Goal: Task Accomplishment & Management: Complete application form

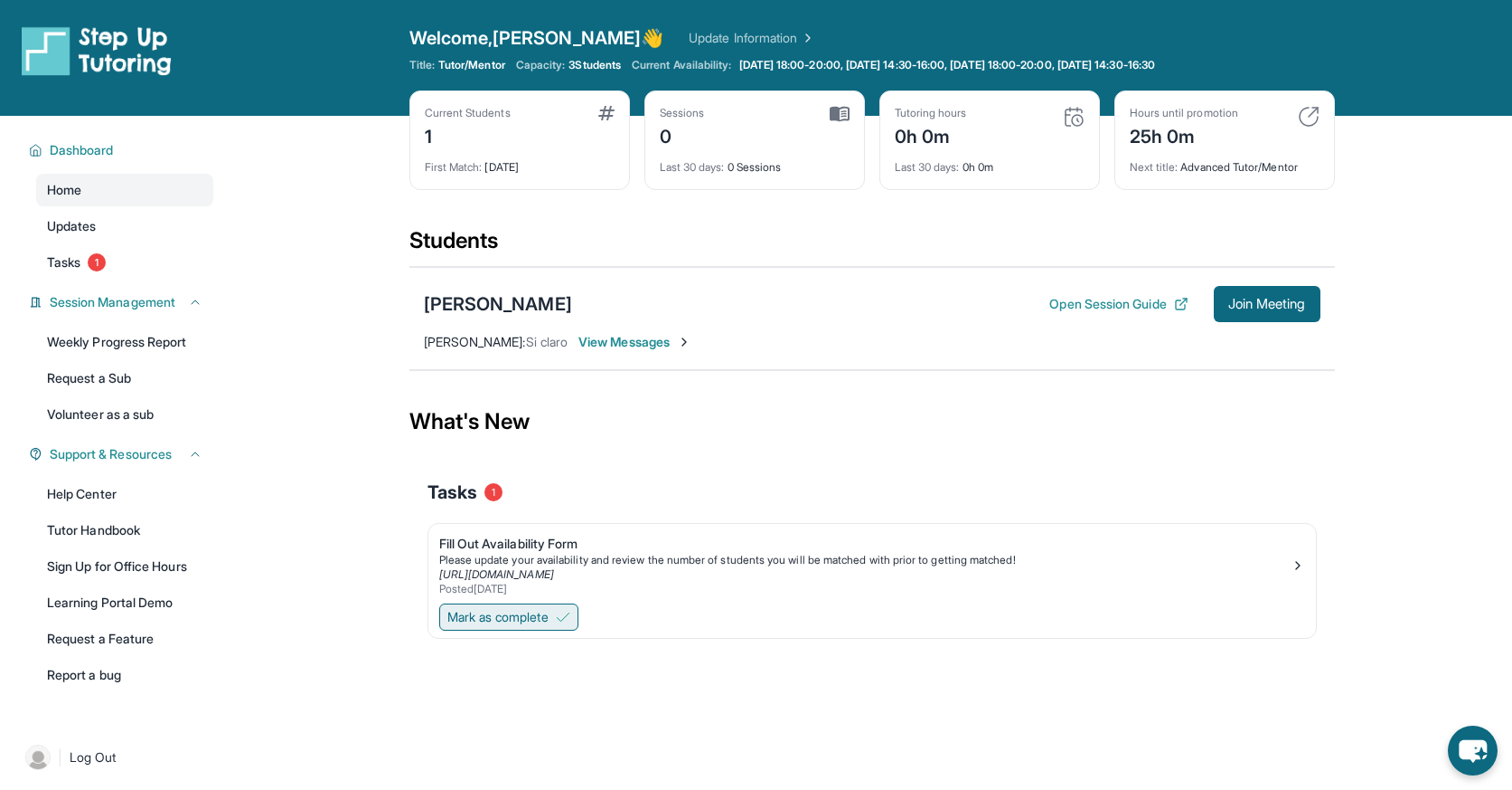
click at [503, 616] on span "Mark as complete" at bounding box center [498, 617] width 101 height 18
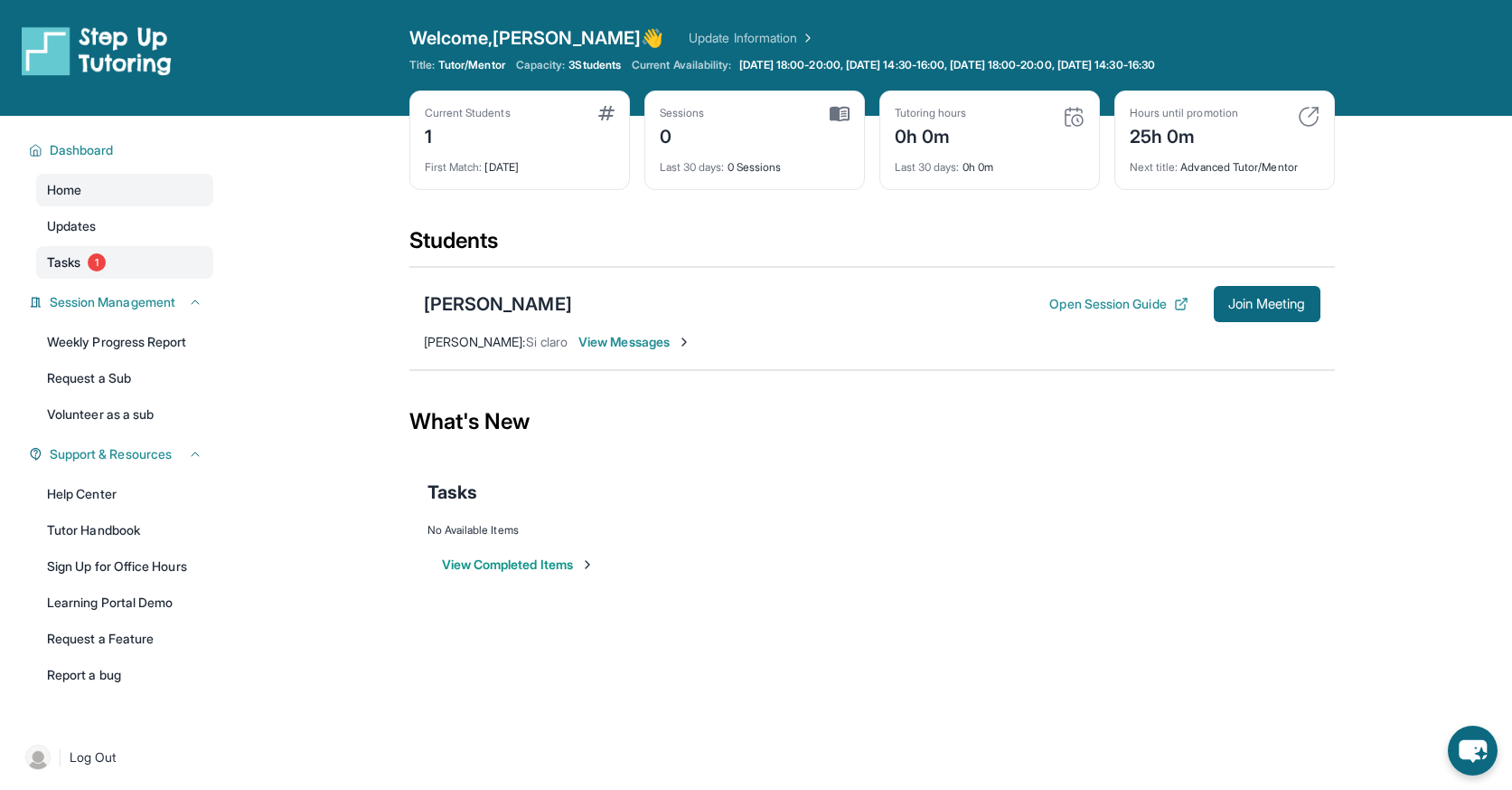
click at [93, 263] on span "1" at bounding box center [96, 262] width 18 height 18
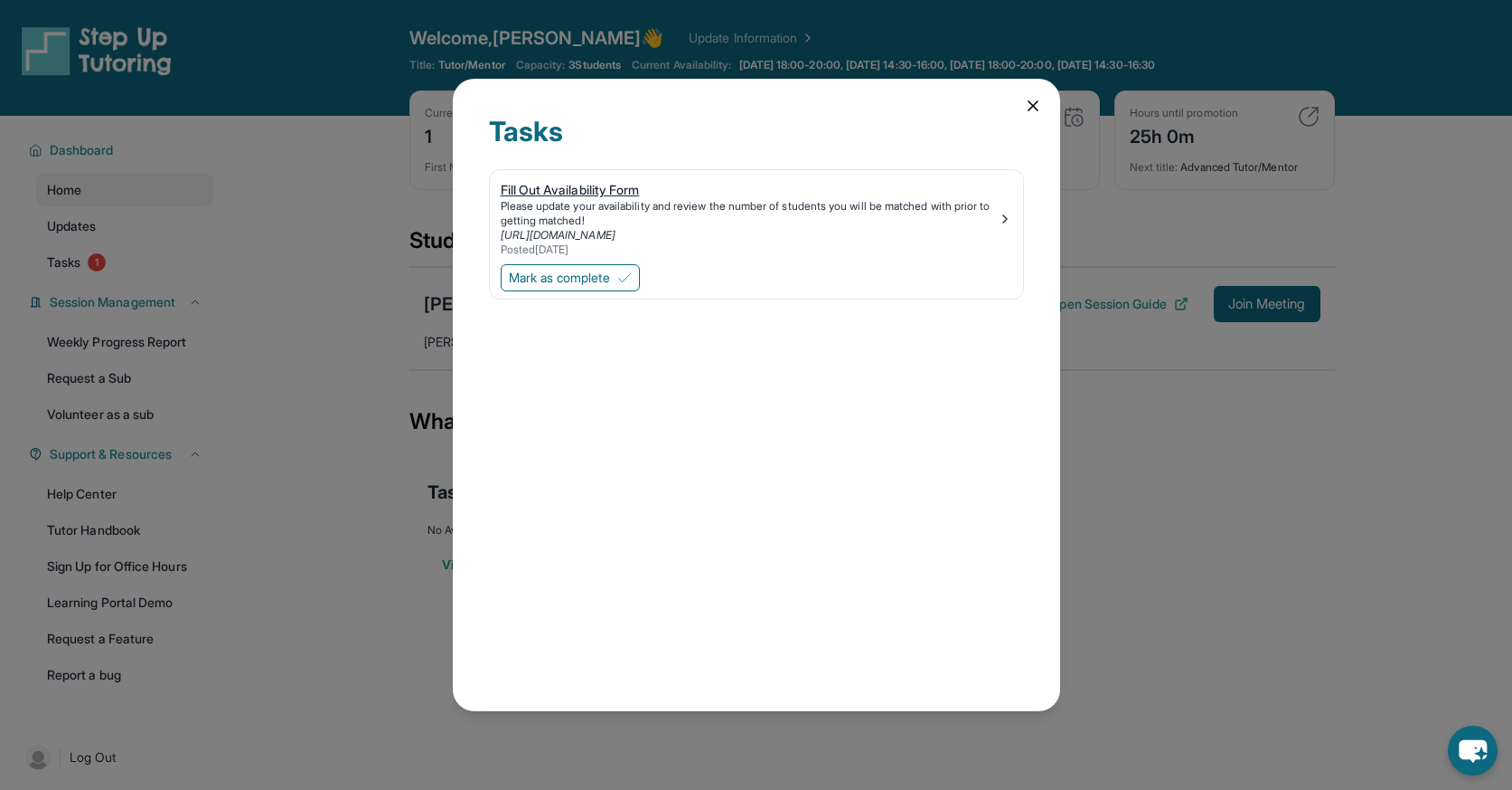
click at [592, 233] on link "[URL][DOMAIN_NAME]" at bounding box center [558, 234] width 115 height 14
click at [1031, 108] on icon at bounding box center [1033, 105] width 9 height 9
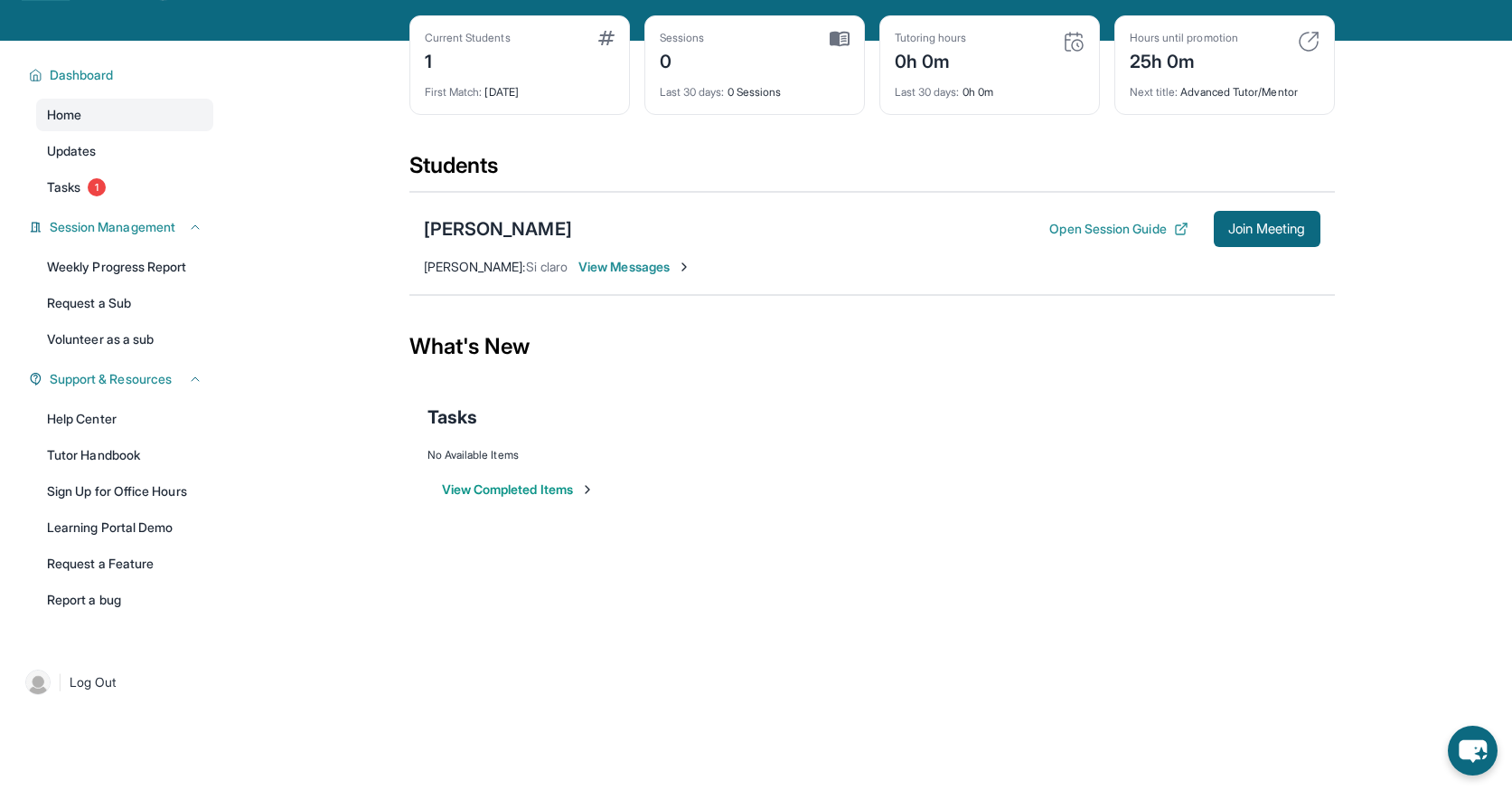
scroll to position [54, 0]
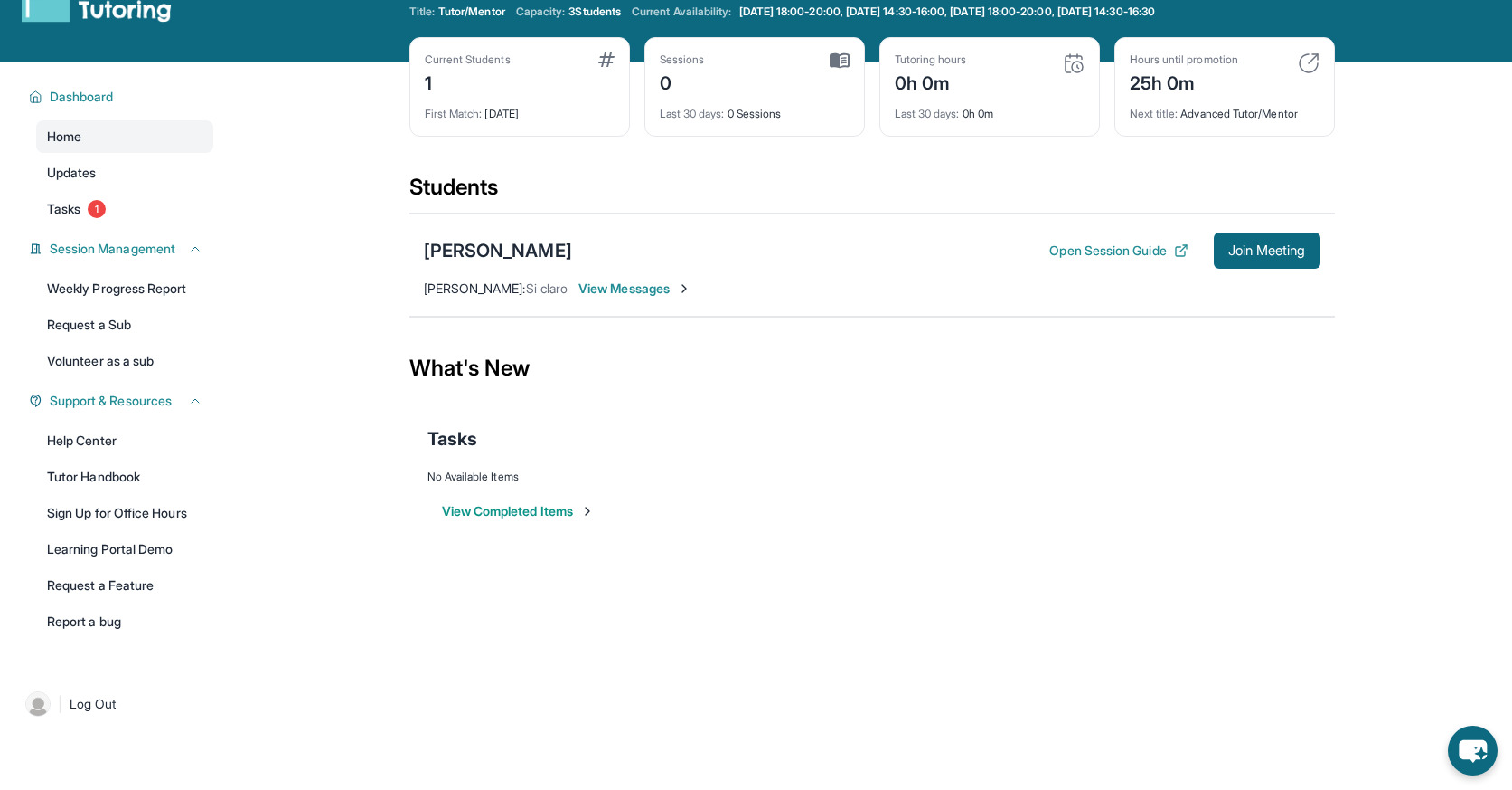
click at [623, 287] on span "View Messages" at bounding box center [635, 288] width 113 height 18
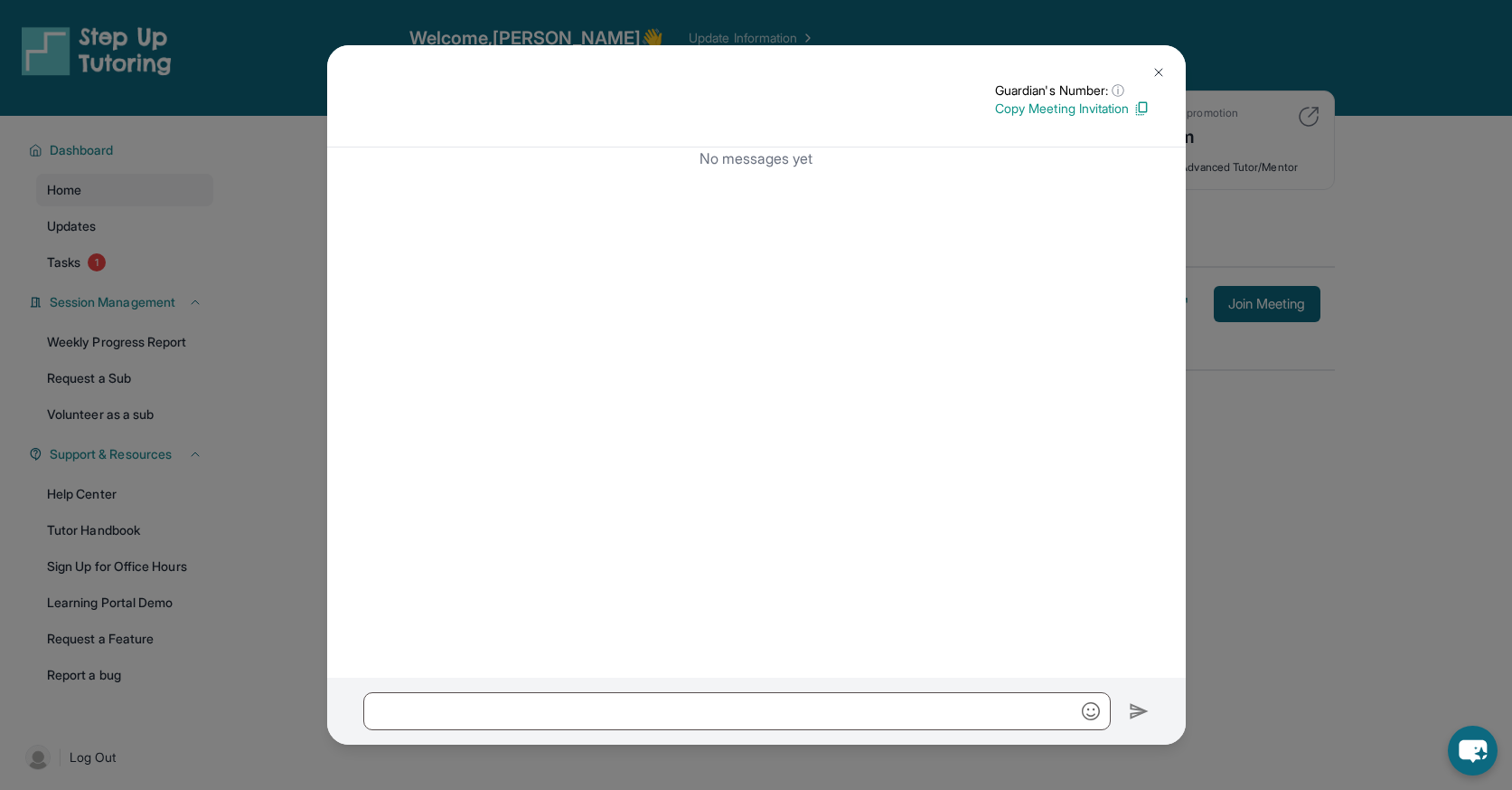
scroll to position [0, 0]
click at [1163, 78] on img at bounding box center [1158, 72] width 15 height 15
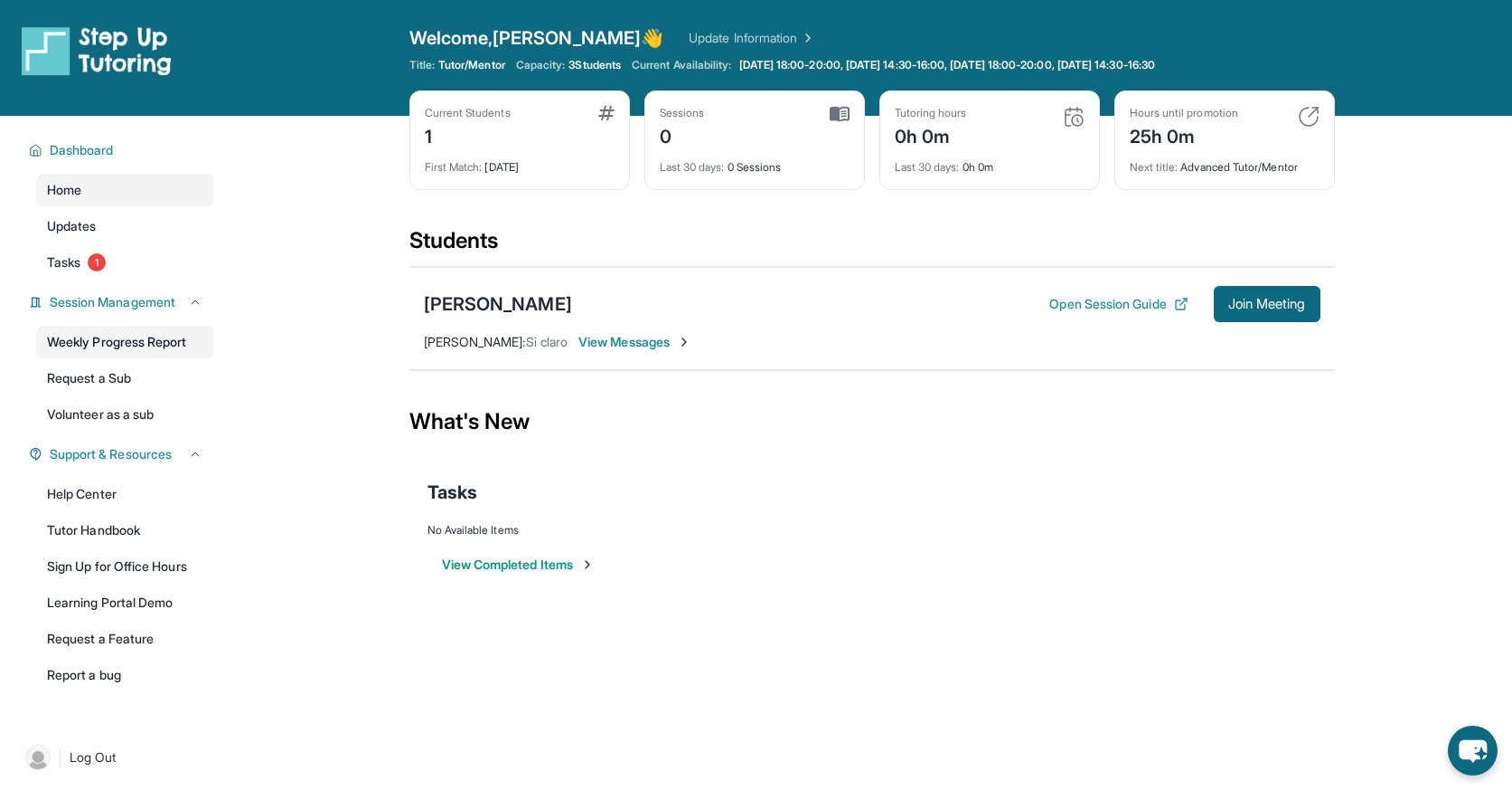
click at [149, 354] on link "Weekly Progress Report" at bounding box center [124, 341] width 177 height 32
click at [91, 598] on link "Learning Portal Demo" at bounding box center [124, 601] width 177 height 32
click at [1285, 313] on button "Join Meeting" at bounding box center [1268, 304] width 107 height 36
click at [161, 266] on link "Tasks 1" at bounding box center [124, 262] width 177 height 32
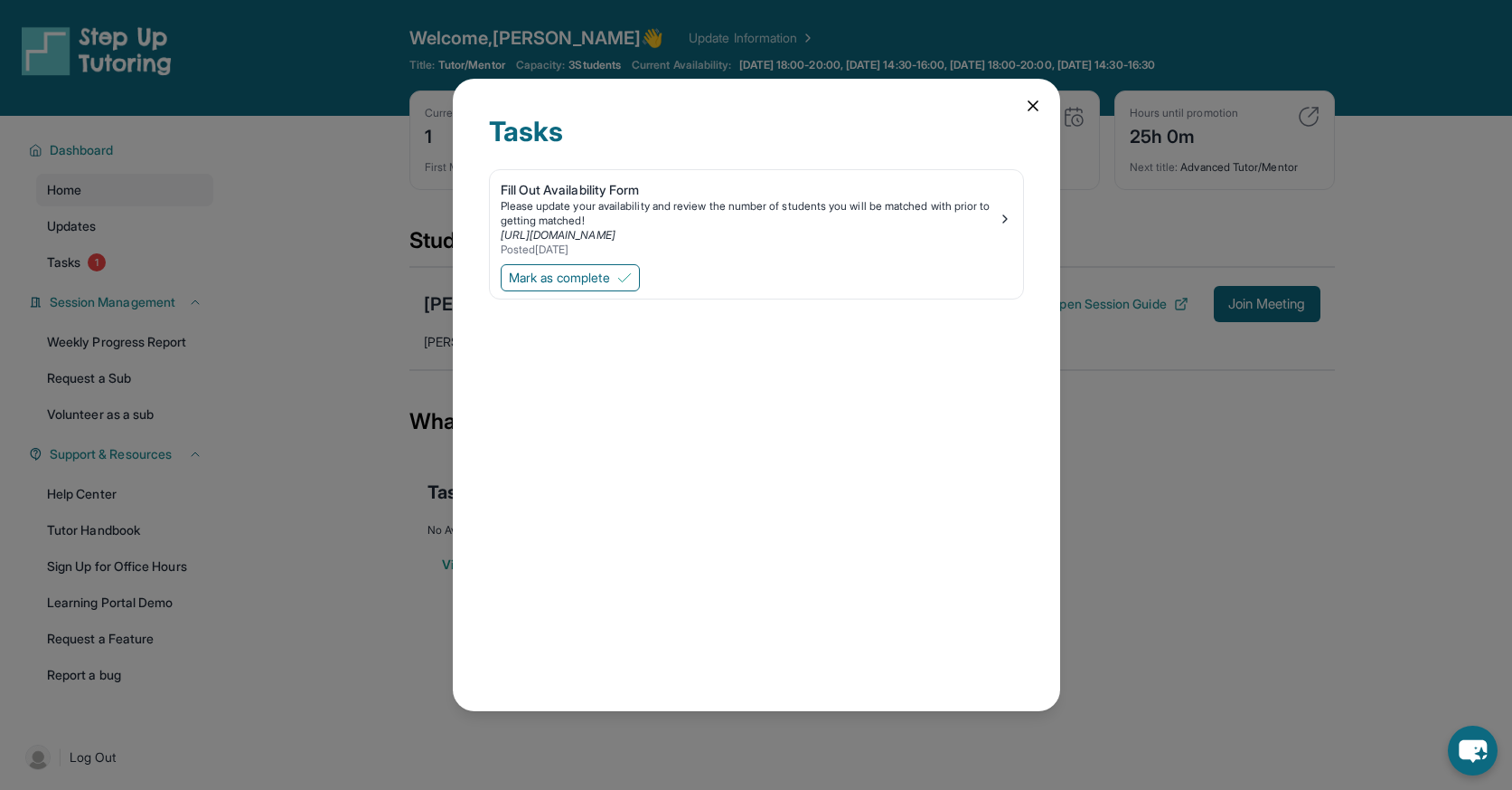
click at [1016, 105] on div "Tasks Fill Out Availability Form Please update your availability and review the…" at bounding box center [756, 394] width 608 height 631
click at [1027, 105] on icon at bounding box center [1033, 105] width 18 height 18
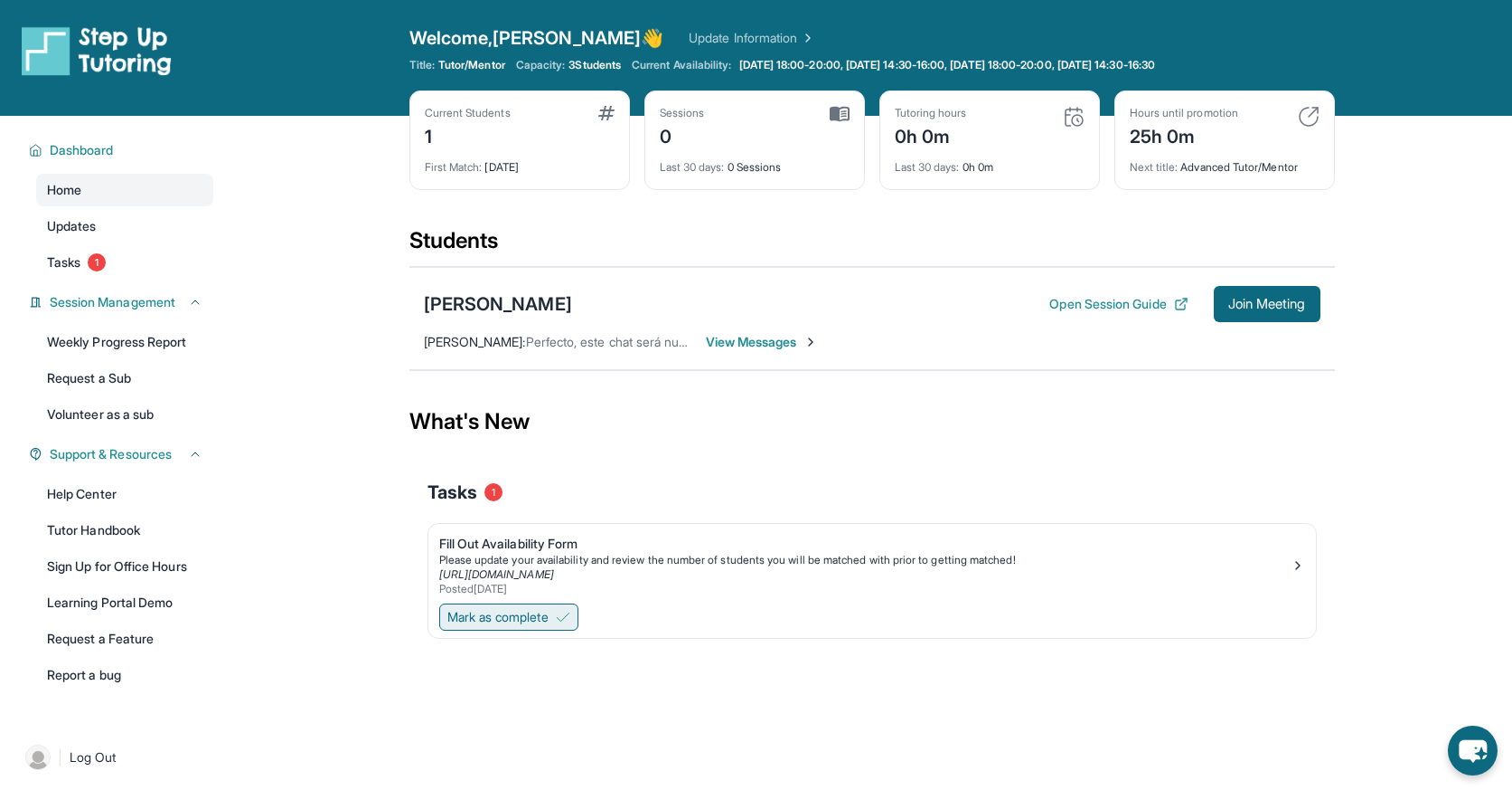
click at [545, 612] on span "Mark as complete" at bounding box center [498, 617] width 101 height 18
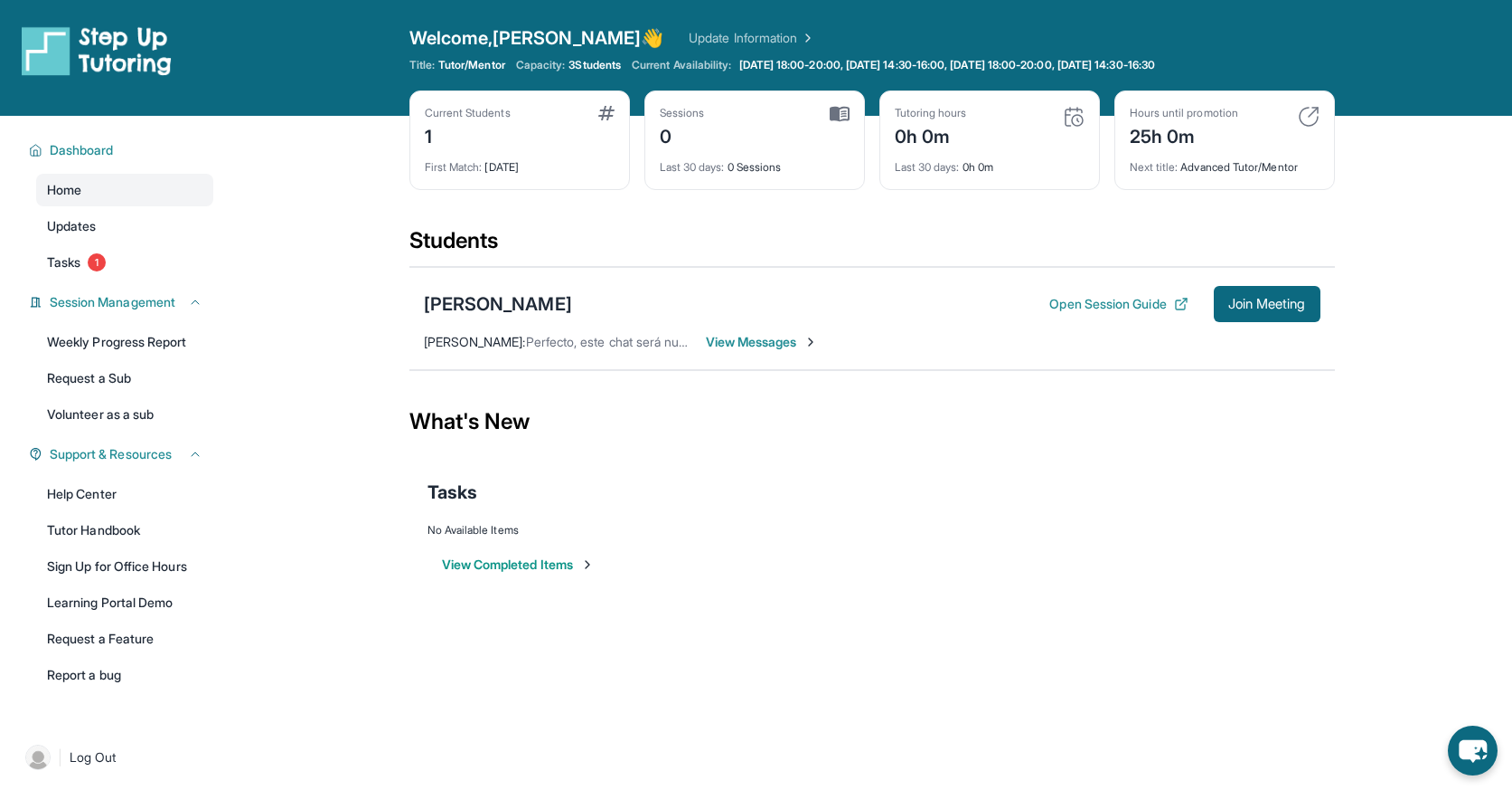
click at [501, 565] on button "View Completed Items" at bounding box center [518, 564] width 153 height 18
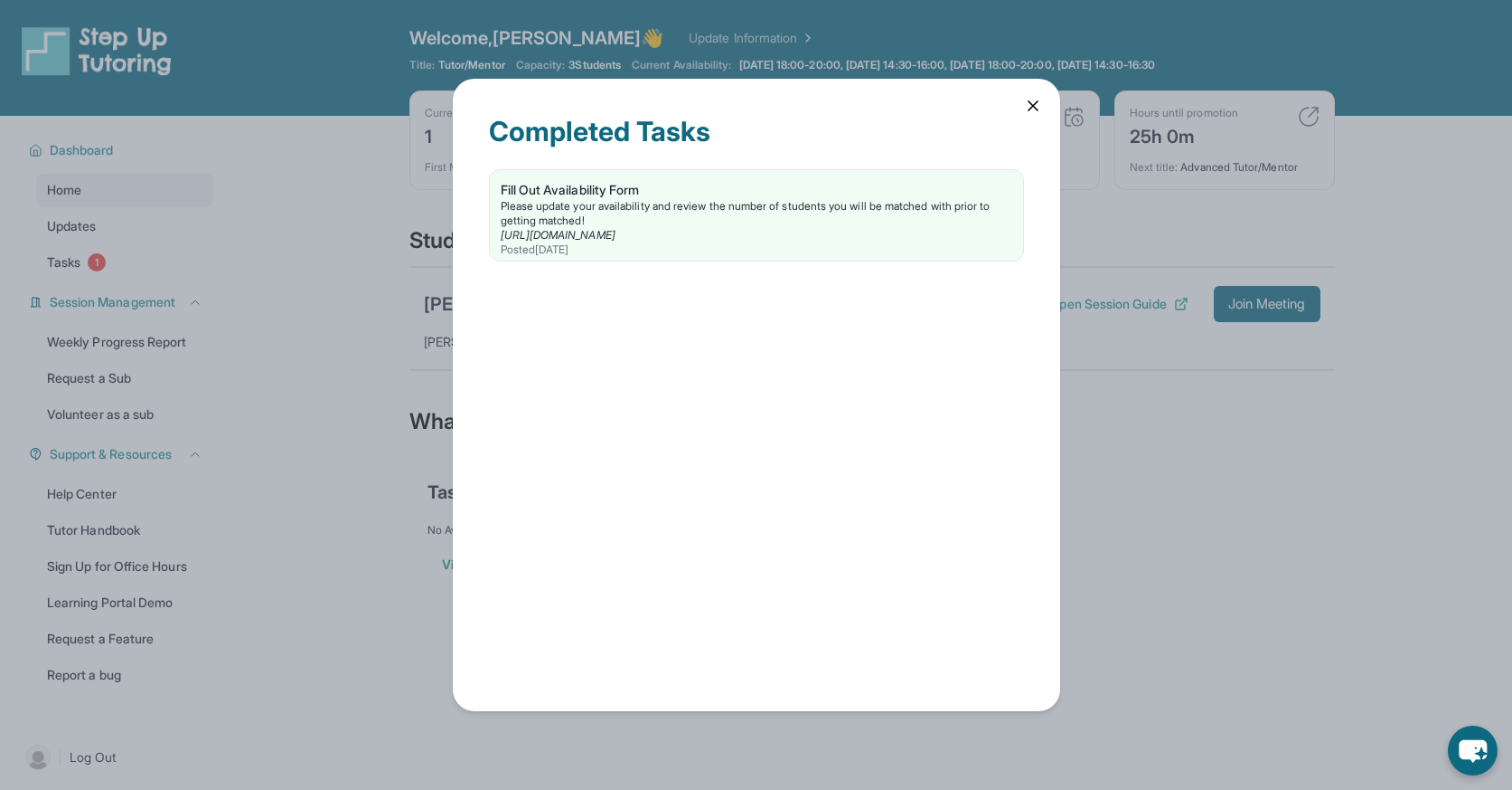
click at [363, 479] on div "Completed Tasks Fill Out Availability Form Please update your availability and …" at bounding box center [756, 395] width 1512 height 790
click at [1027, 104] on icon at bounding box center [1033, 105] width 18 height 18
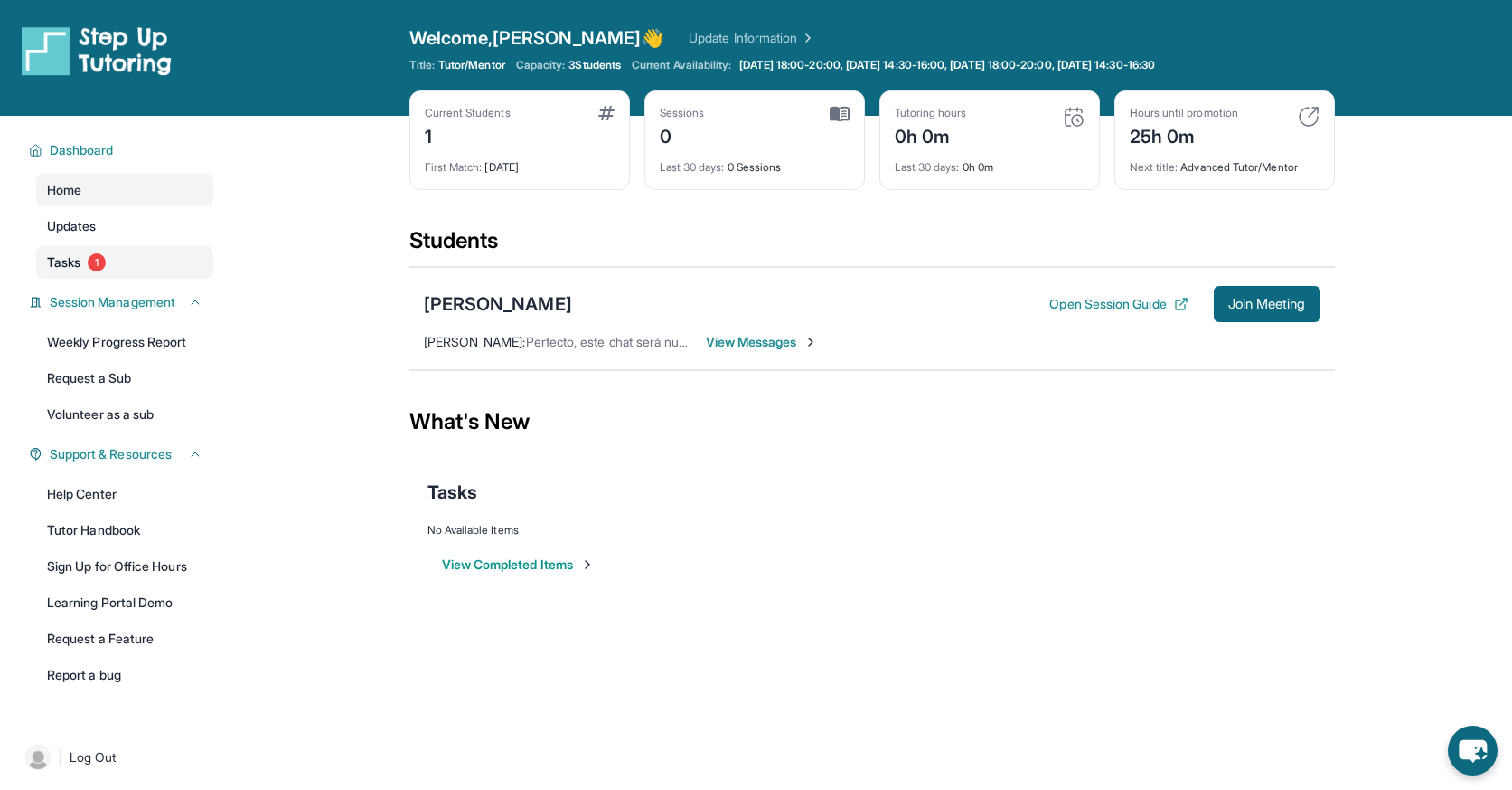
click at [152, 265] on link "Tasks 1" at bounding box center [124, 262] width 177 height 32
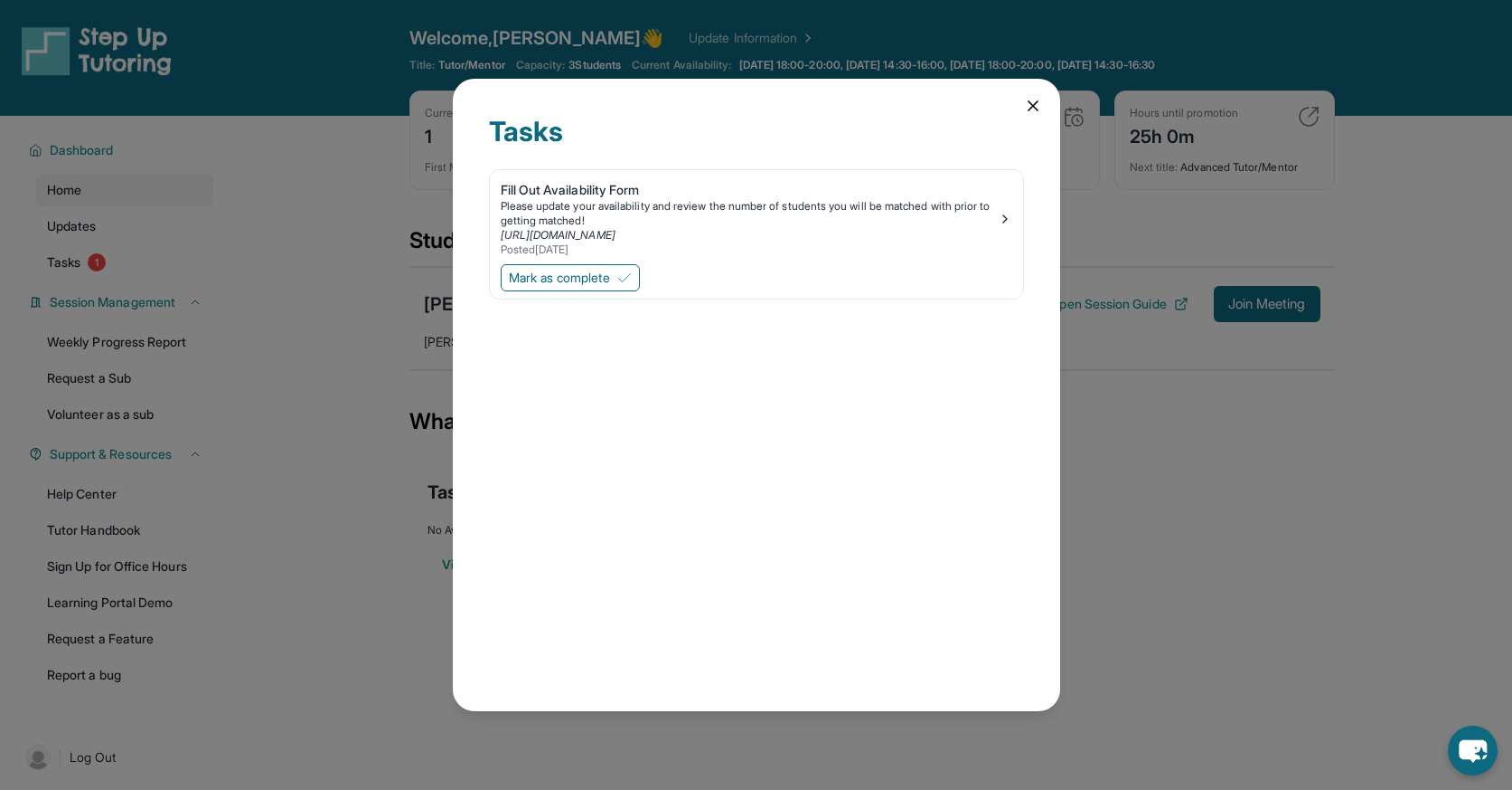
click at [1032, 113] on icon at bounding box center [1033, 105] width 18 height 18
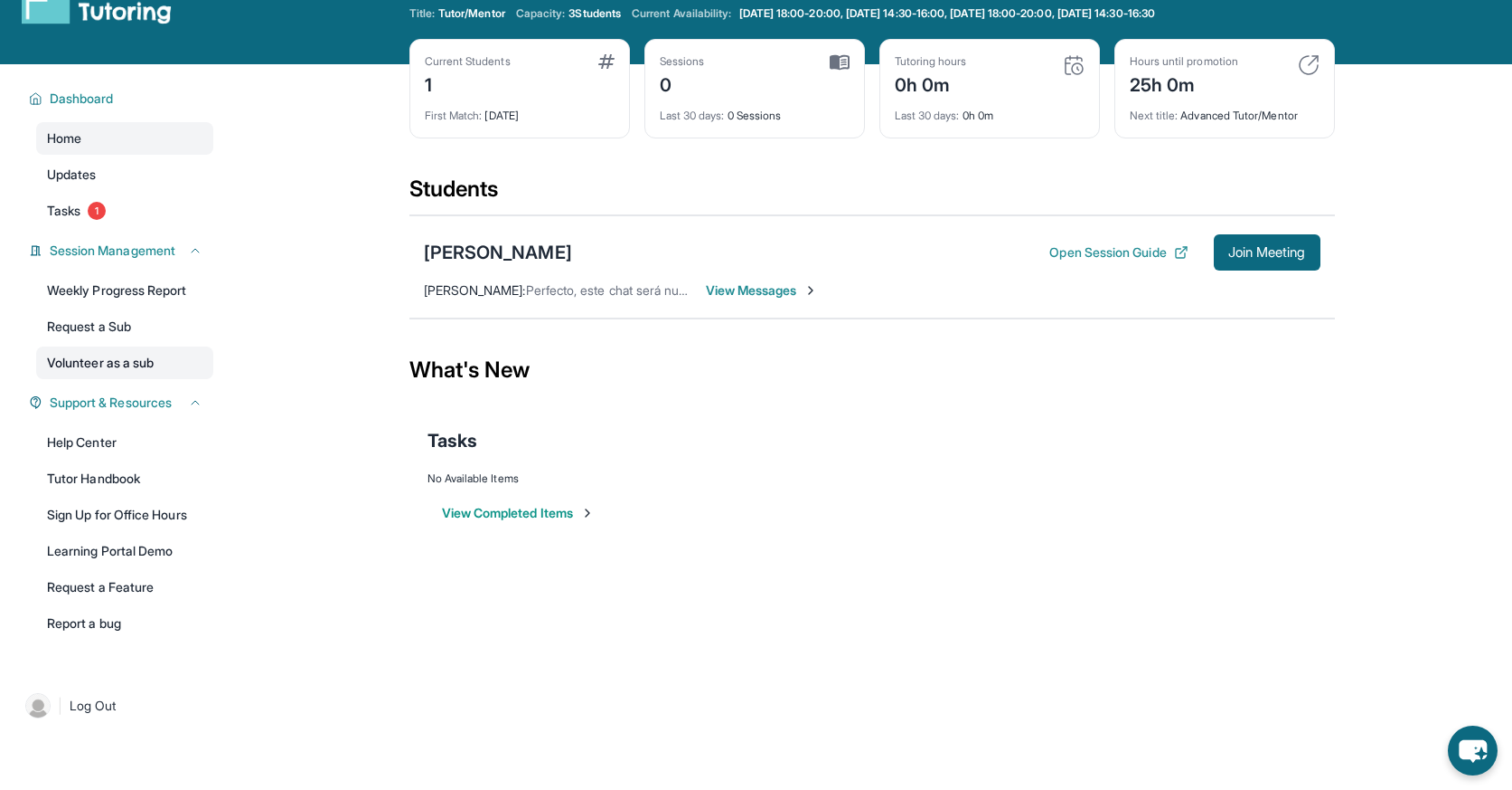
scroll to position [55, 0]
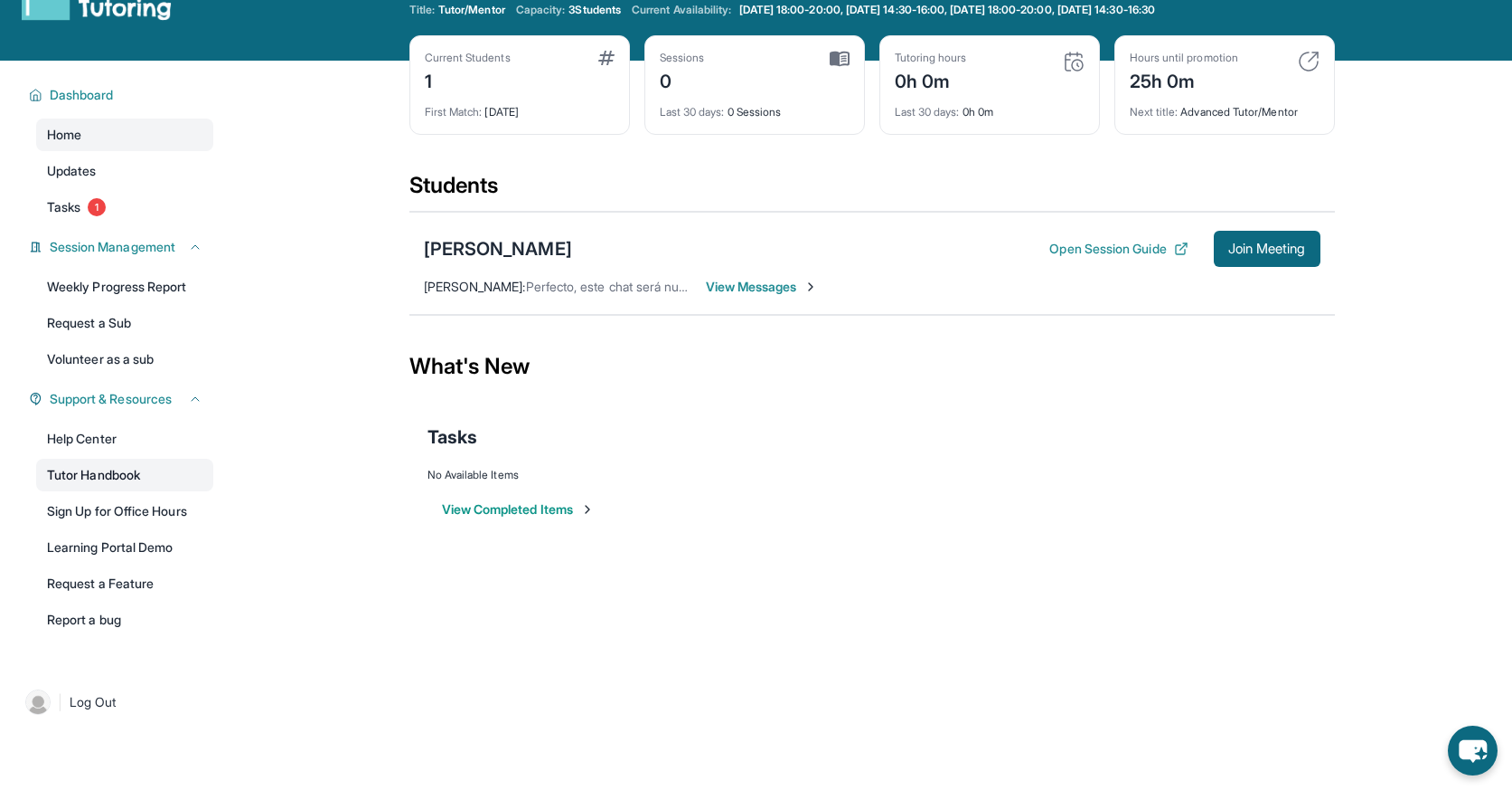
click at [115, 482] on link "Tutor Handbook" at bounding box center [124, 474] width 177 height 32
click at [509, 477] on div "No Available Items" at bounding box center [872, 475] width 890 height 15
click at [488, 90] on div "1" at bounding box center [468, 80] width 86 height 29
click at [72, 199] on span "Tasks" at bounding box center [63, 207] width 33 height 18
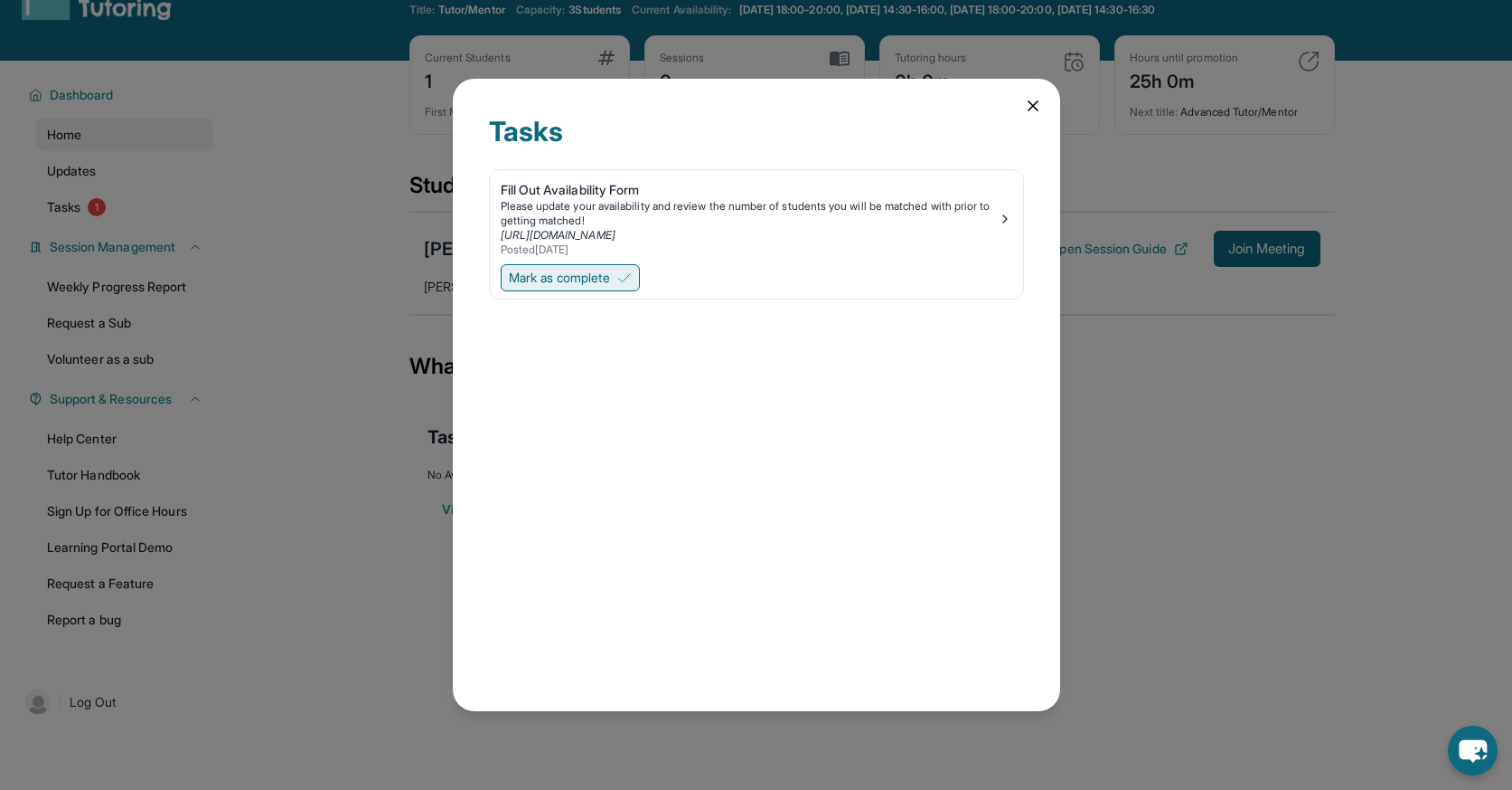
click at [604, 267] on button "Mark as complete" at bounding box center [570, 277] width 139 height 27
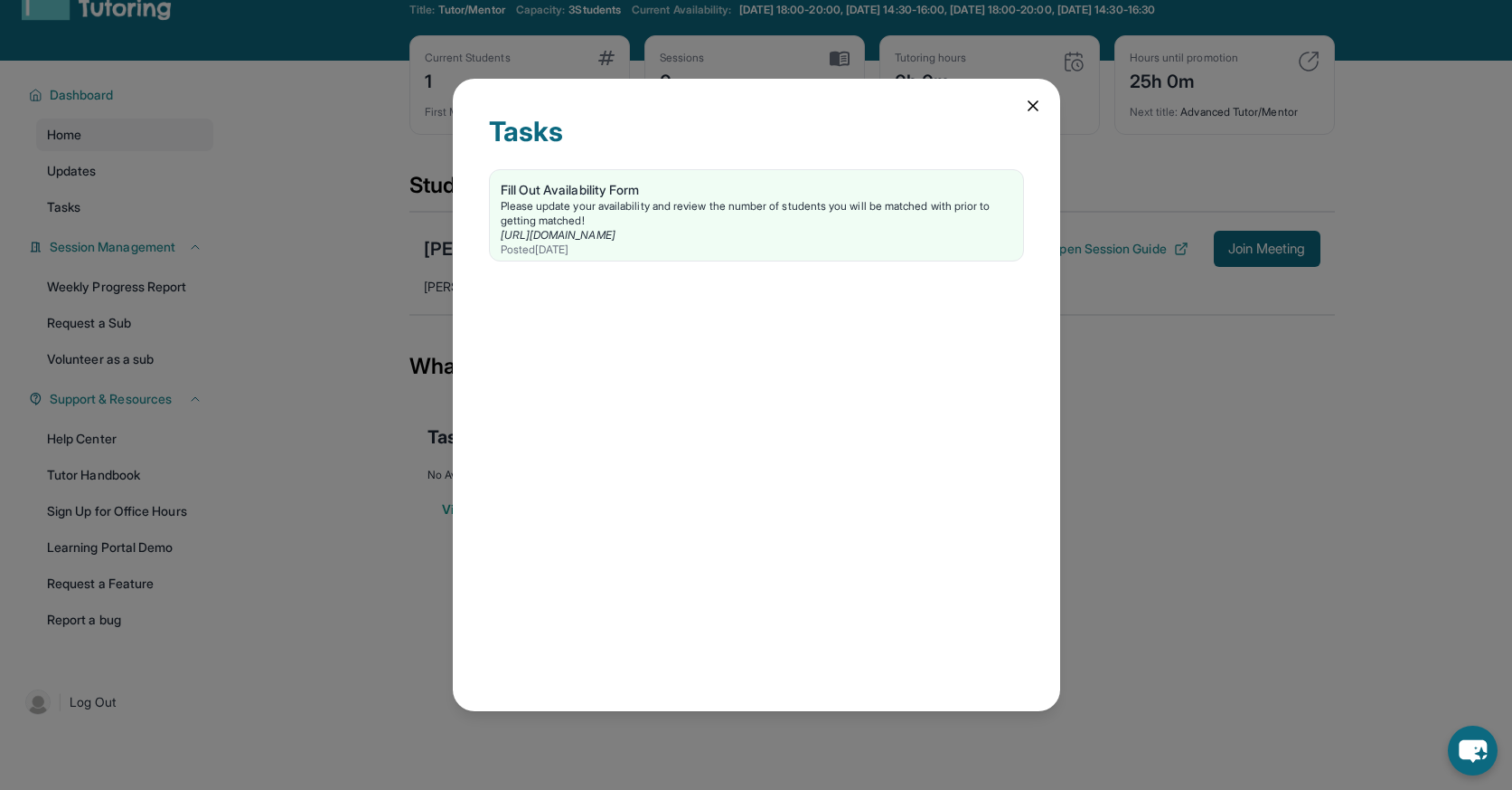
click at [305, 315] on div "Tasks Fill Out Availability Form Please update your availability and review the…" at bounding box center [756, 395] width 1512 height 790
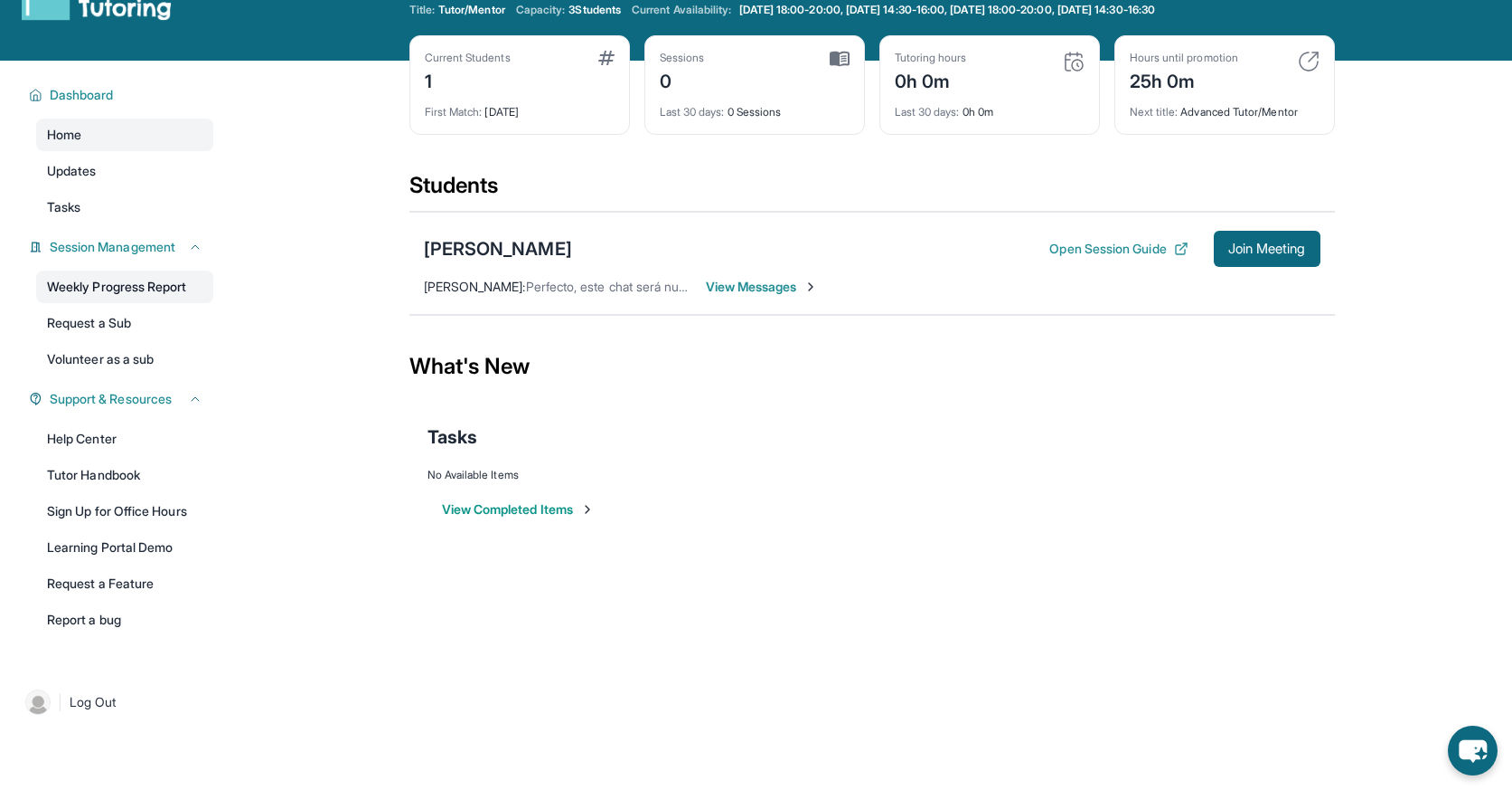
click at [127, 291] on link "Weekly Progress Report" at bounding box center [124, 286] width 177 height 32
click at [134, 203] on link "Tasks" at bounding box center [124, 206] width 177 height 32
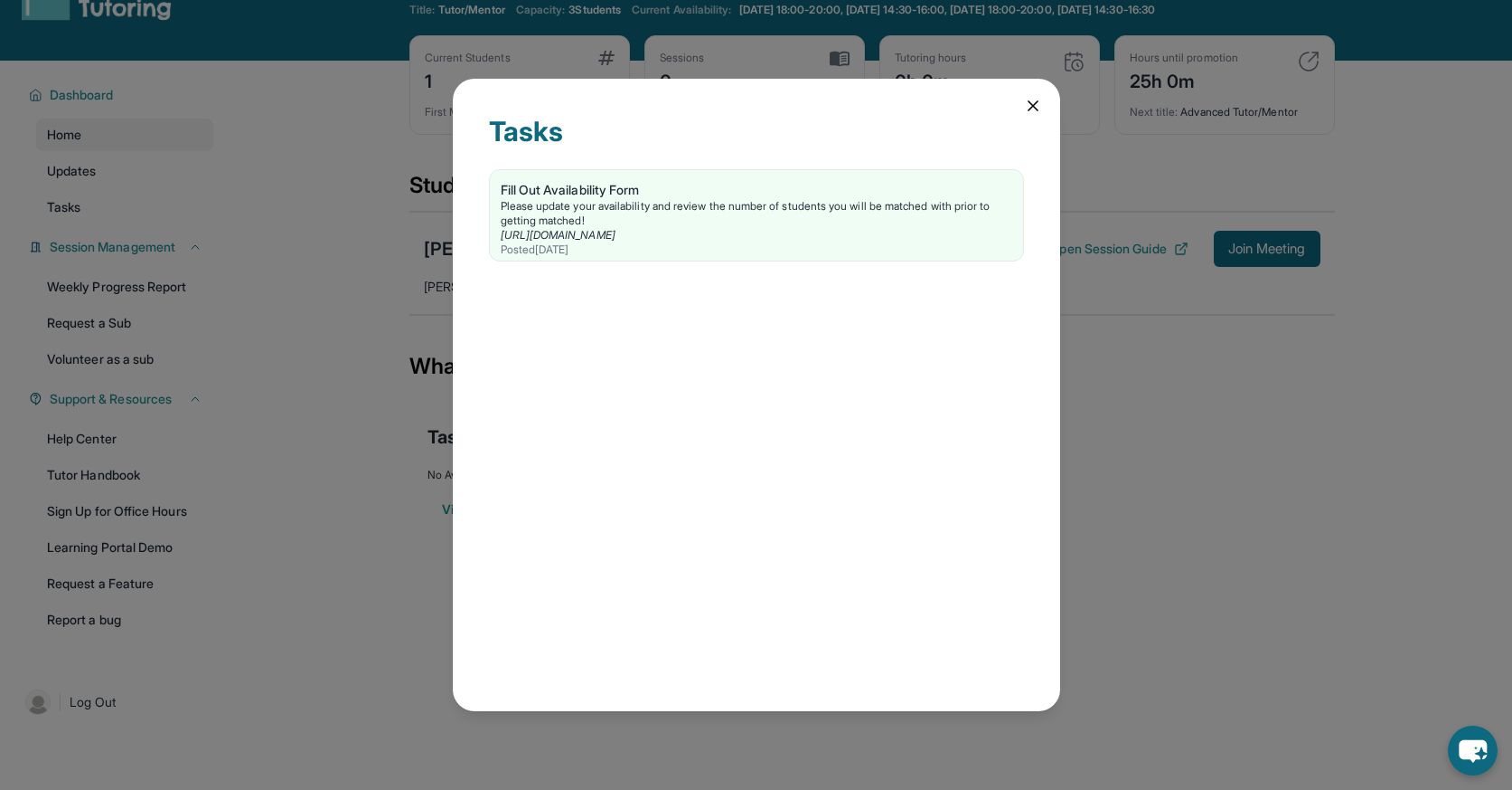
click at [380, 326] on div "Tasks Fill Out Availability Form Please update your availability and review the…" at bounding box center [756, 395] width 1512 height 790
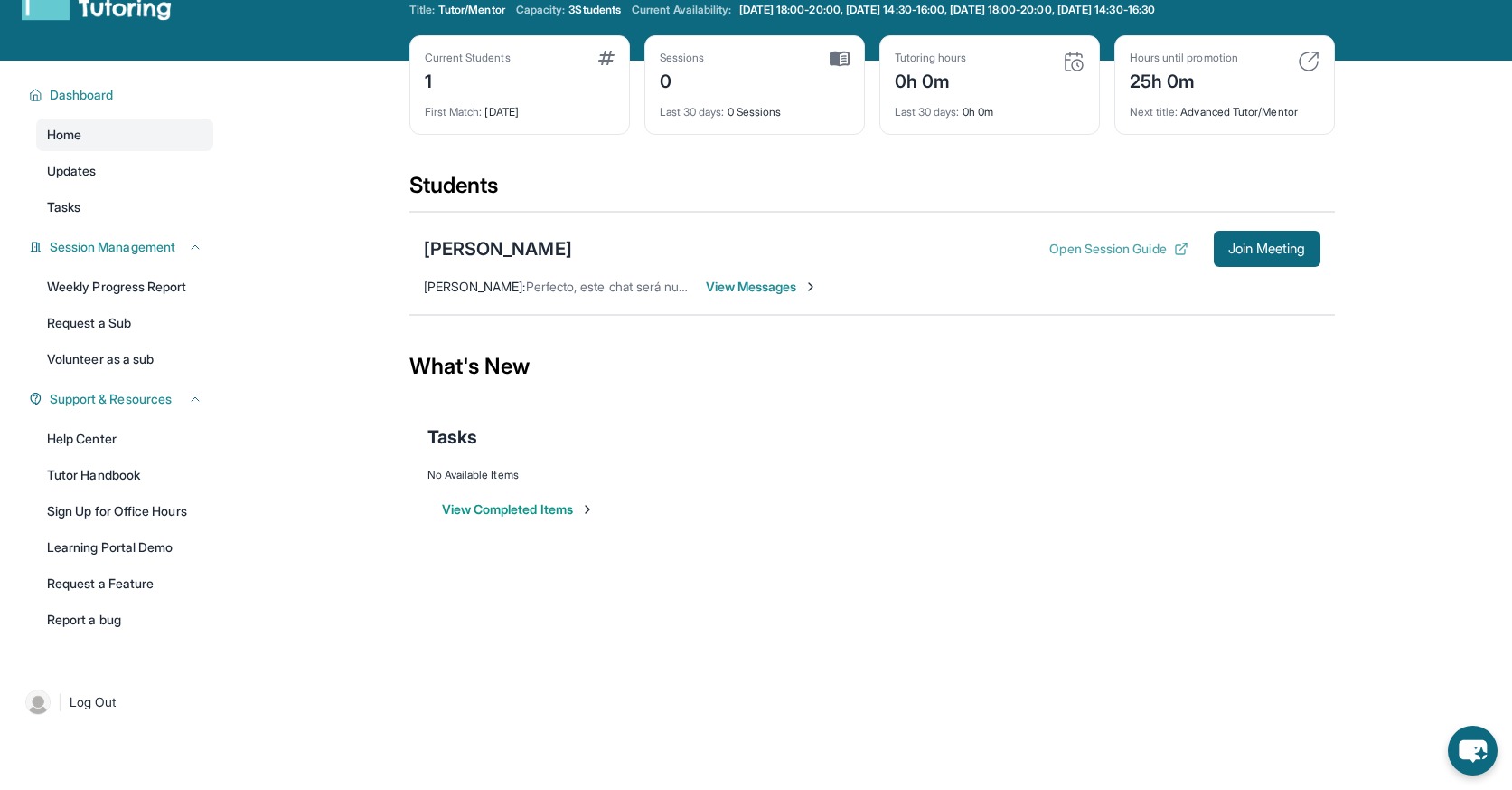
click at [1118, 247] on button "Open Session Guide" at bounding box center [1118, 248] width 138 height 18
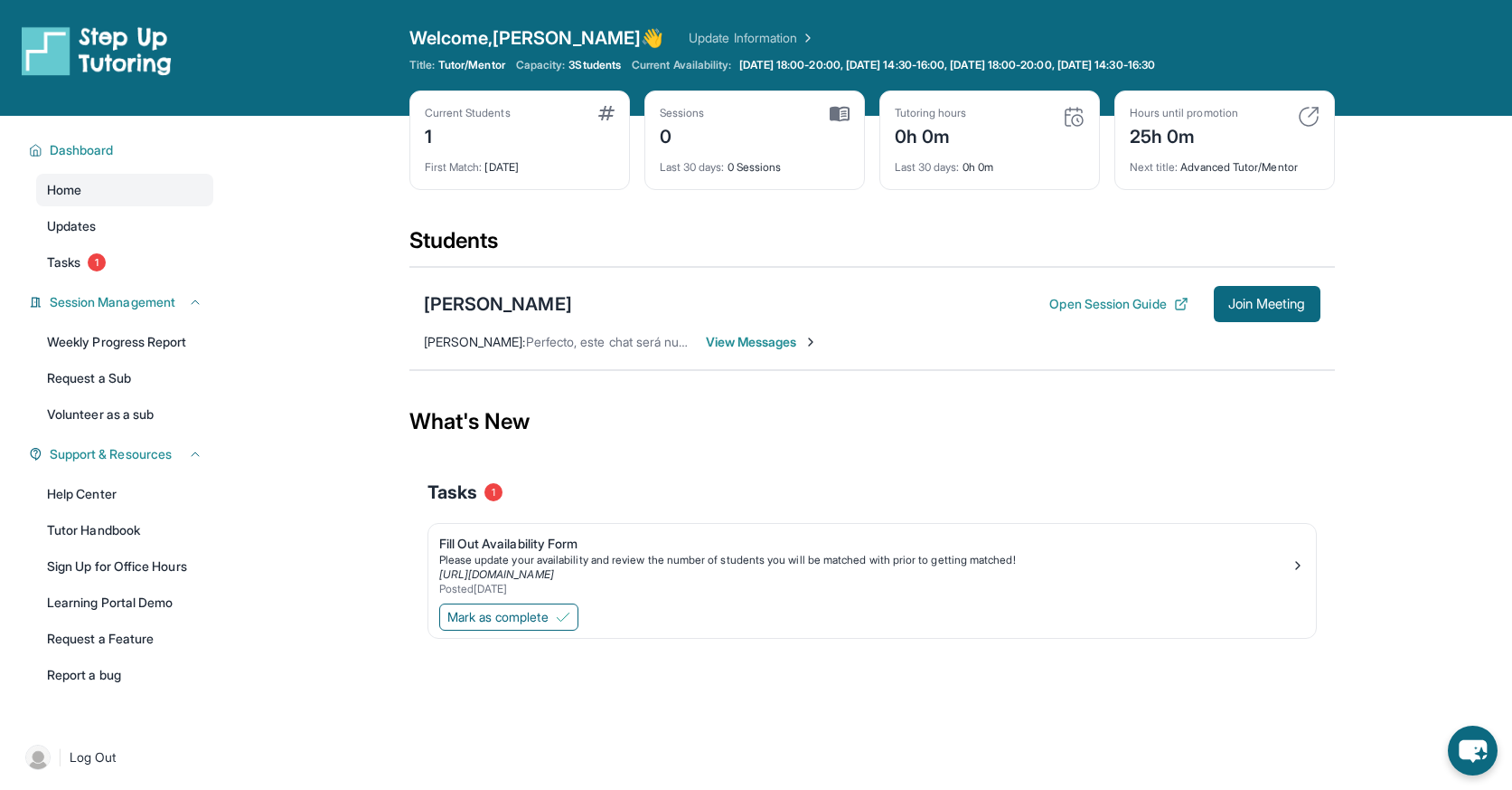
click at [1487, 0] on div "Open sidebar Welcome, Jacob 👋 Update Information Title: Tutor/Mentor Capacity: …" at bounding box center [756, 57] width 1512 height 116
